Goal: Navigation & Orientation: Find specific page/section

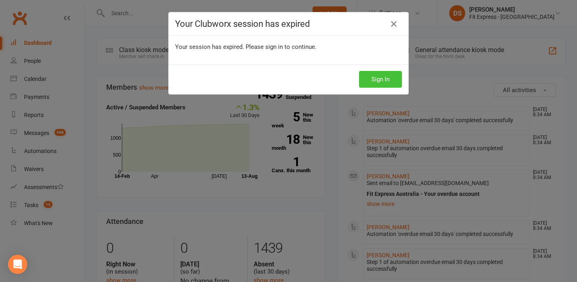
click at [362, 76] on button "Sign In" at bounding box center [380, 79] width 43 height 17
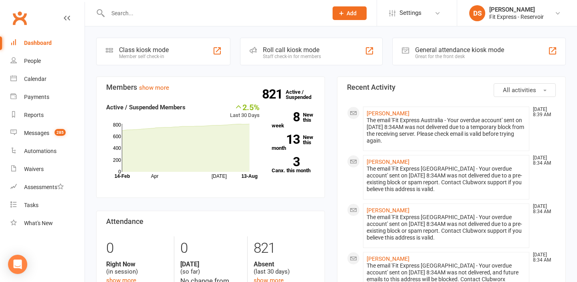
click at [25, 21] on link "Clubworx" at bounding box center [20, 18] width 20 height 20
